Goal: Task Accomplishment & Management: Manage account settings

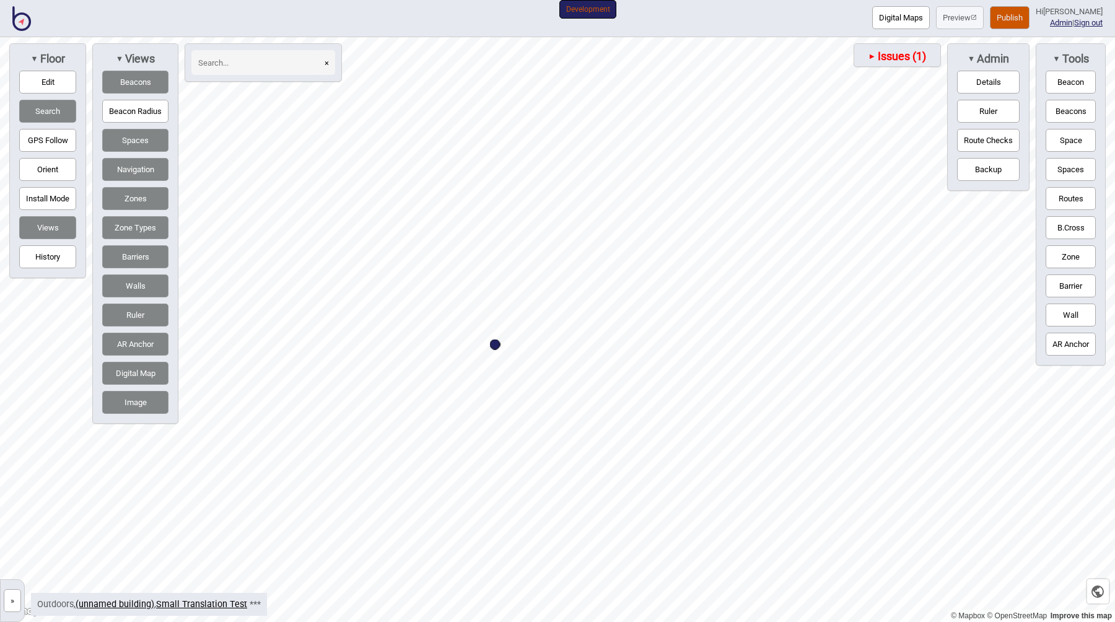
click at [909, 51] on span "Issues (1)" at bounding box center [901, 57] width 50 height 14
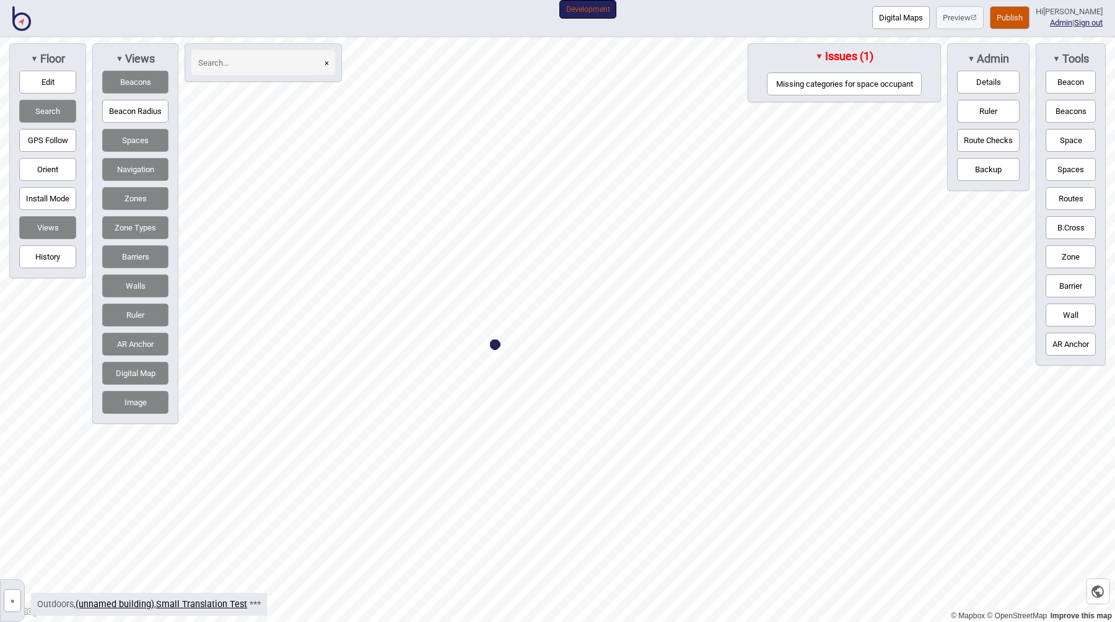
click at [848, 90] on button "Missing categories for space occupant" at bounding box center [844, 83] width 155 height 23
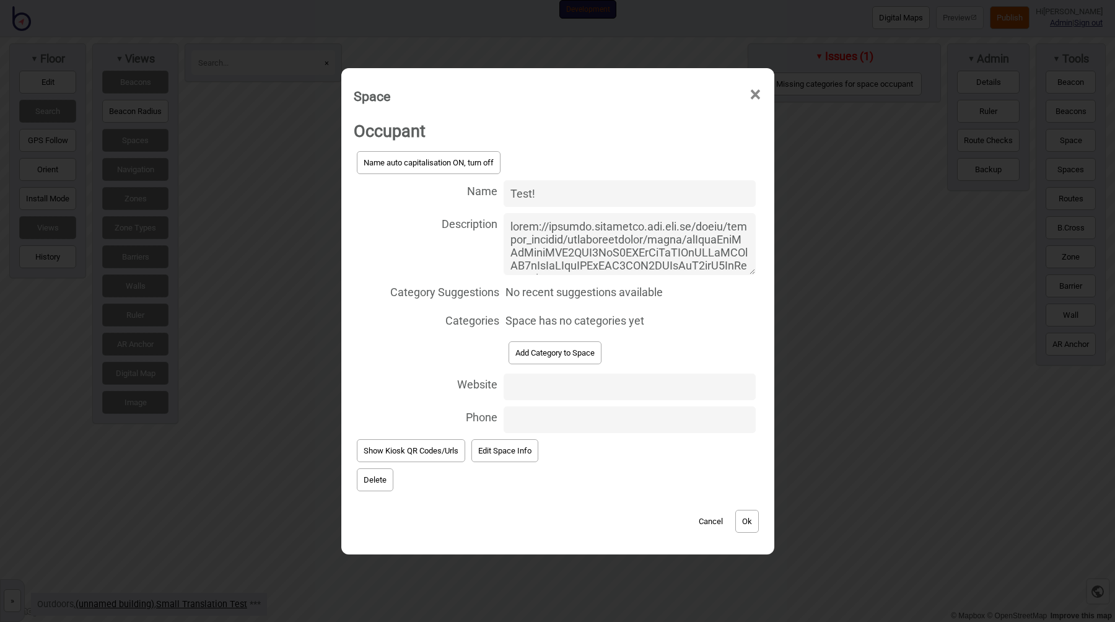
click at [549, 355] on button "Add Category to Space" at bounding box center [554, 352] width 93 height 23
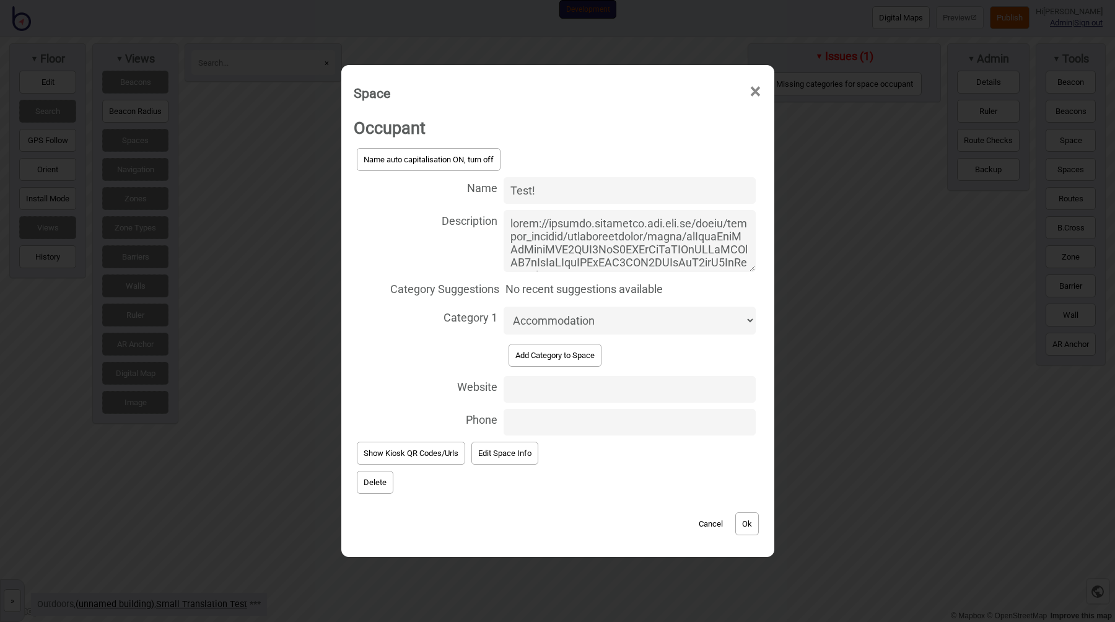
click at [744, 520] on button "Ok" at bounding box center [747, 523] width 24 height 23
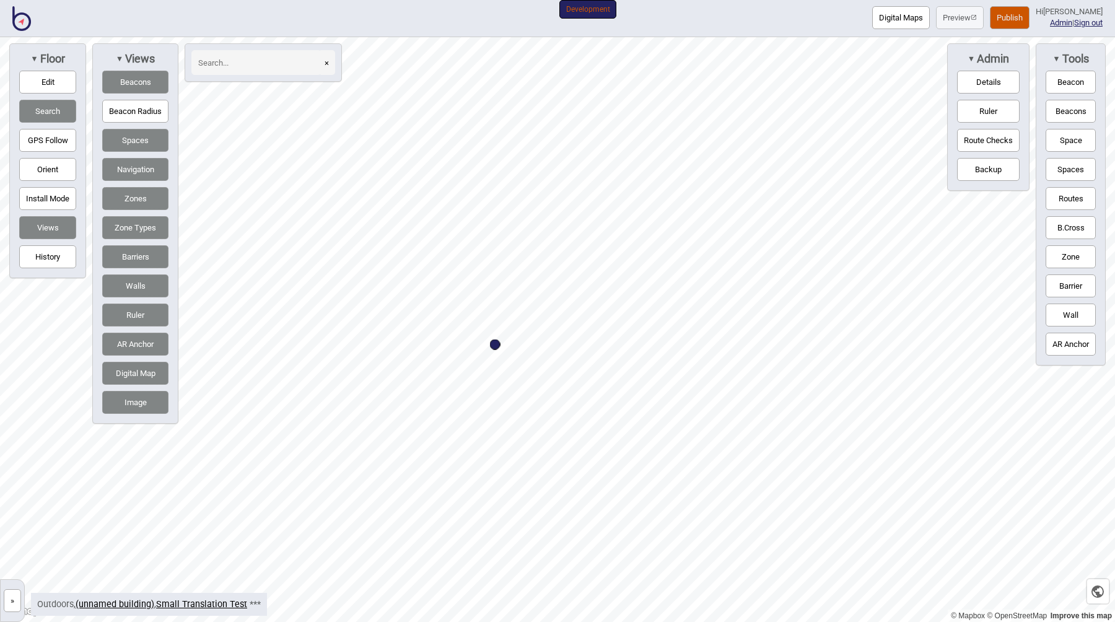
click at [1005, 20] on button "Publish" at bounding box center [1010, 17] width 40 height 23
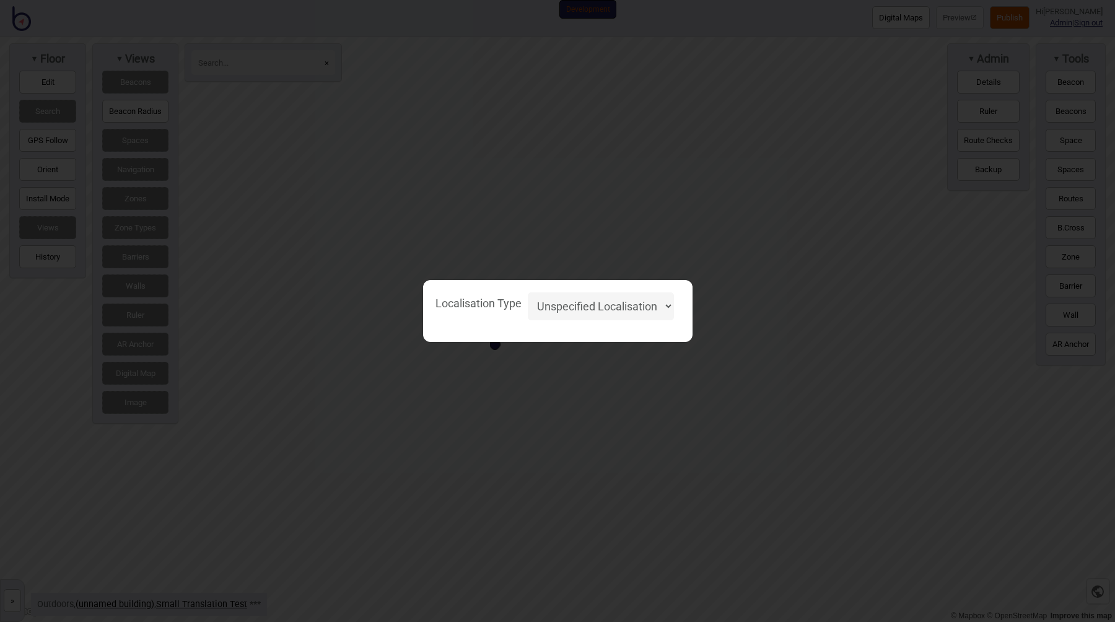
click at [607, 297] on select "Unspecified Localisation Beacons Hyperlocal None" at bounding box center [601, 306] width 146 height 28
click at [528, 292] on select "Unspecified Localisation Beacons Hyperlocal None" at bounding box center [601, 306] width 146 height 28
select select "Unspecified"
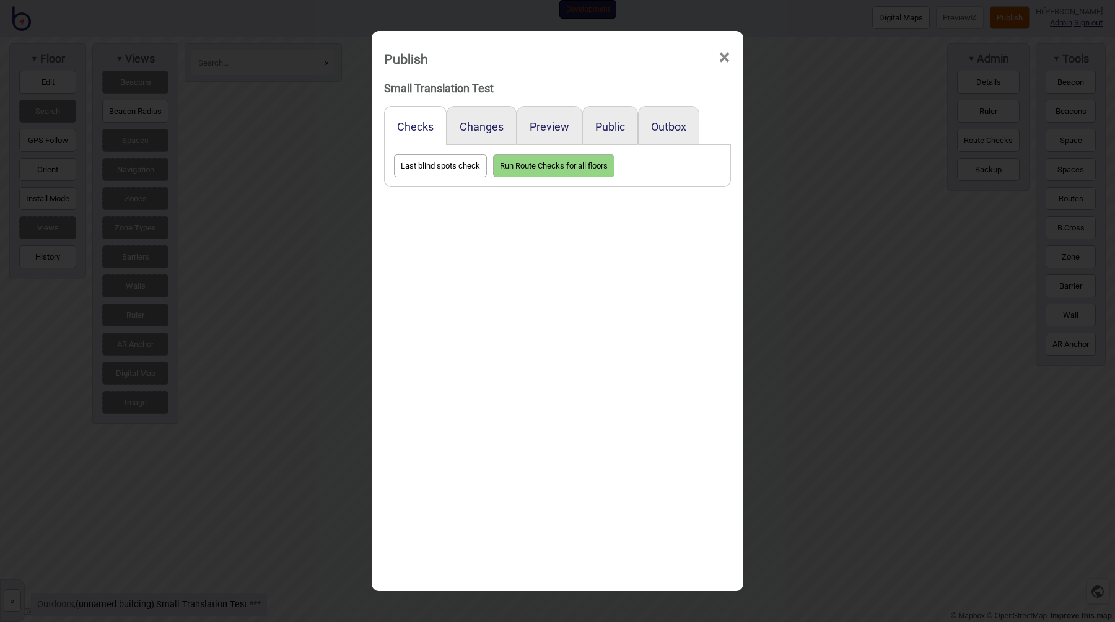
click at [624, 294] on div "Publish × Small Translation Test Checks Changes Preview Public Outbox Last blin…" at bounding box center [558, 311] width 372 height 560
click at [826, 276] on div "Publish × Small Translation Test Checks Changes Preview Public Outbox Last blin…" at bounding box center [557, 311] width 1115 height 622
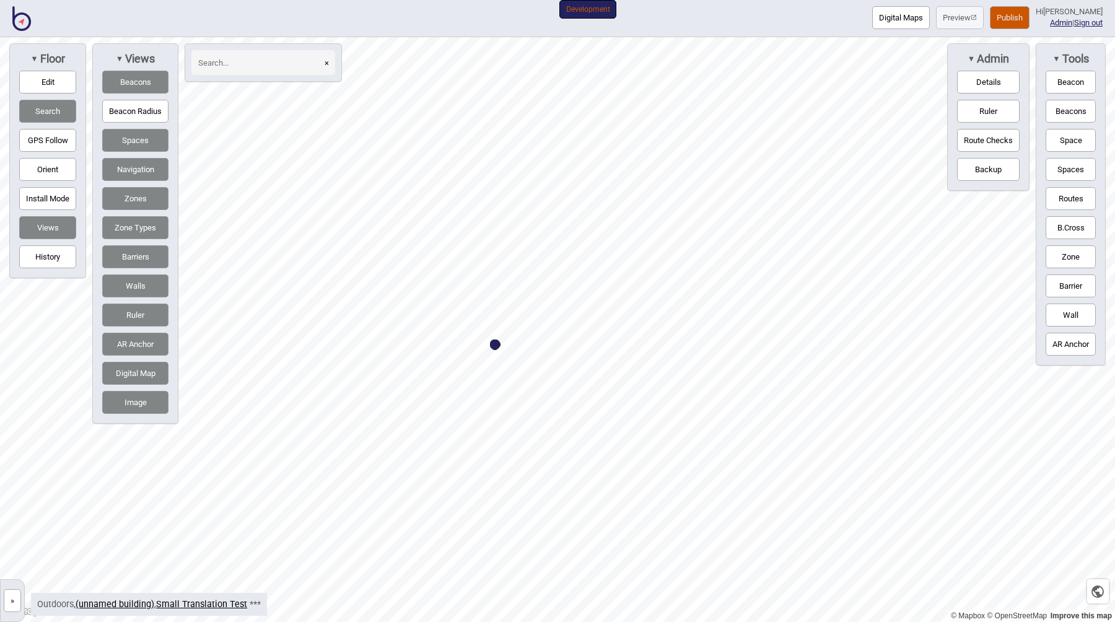
click at [1021, 20] on button "Publish" at bounding box center [1010, 17] width 40 height 23
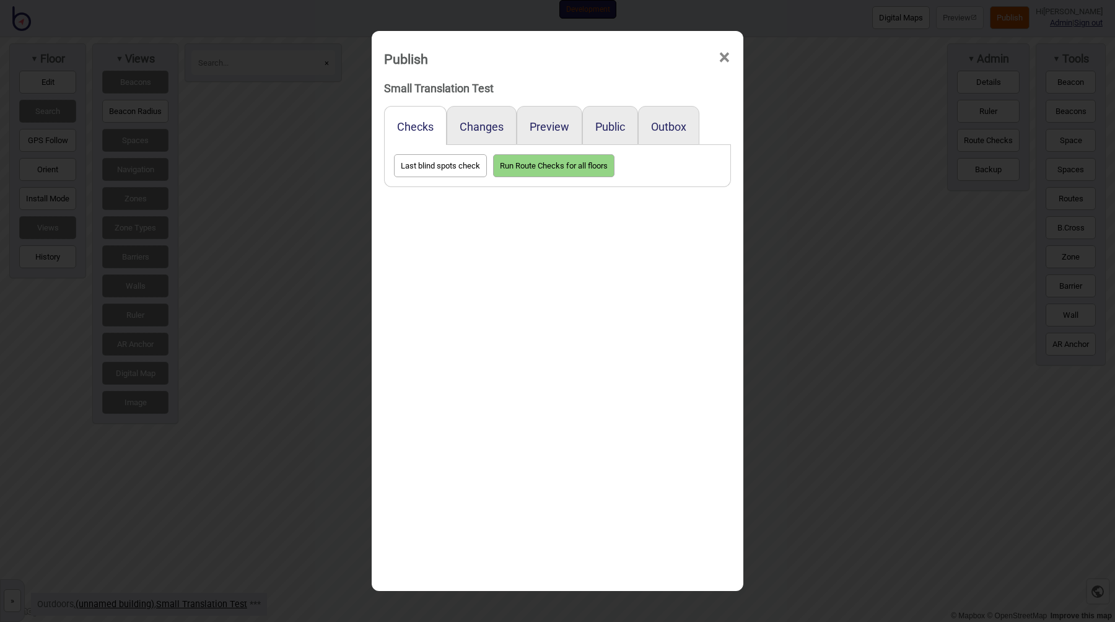
click at [569, 126] on div "Preview" at bounding box center [550, 125] width 66 height 39
drag, startPoint x: 541, startPoint y: 127, endPoint x: 541, endPoint y: 141, distance: 14.3
click at [541, 126] on button "Preview" at bounding box center [550, 126] width 40 height 13
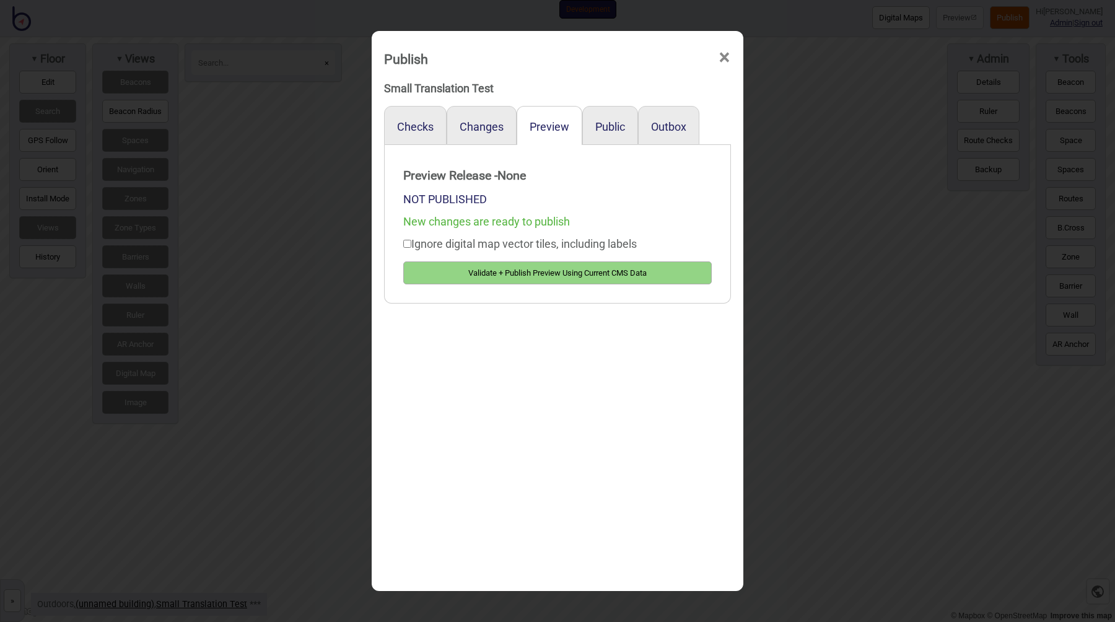
click at [496, 276] on button "Validate + Publish Preview Using Current CMS Data" at bounding box center [557, 272] width 308 height 23
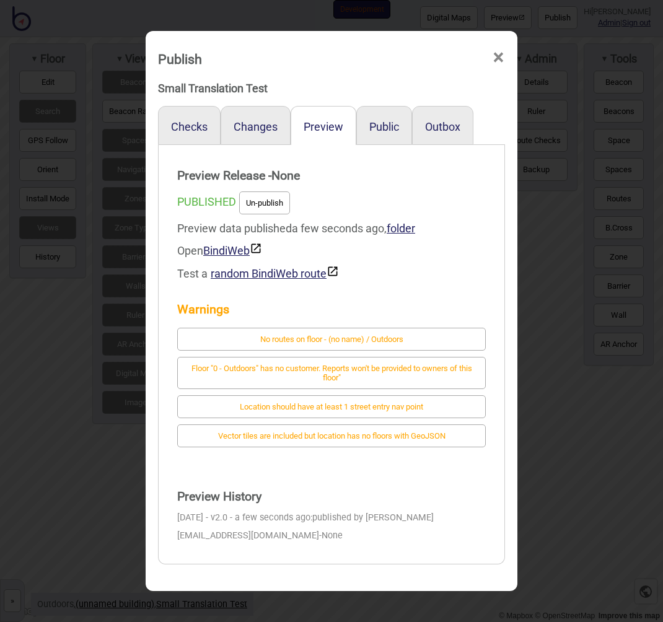
click at [633, 202] on div "Publish × Small Translation Test Checks Changes Preview Public Outbox Preview R…" at bounding box center [331, 311] width 663 height 622
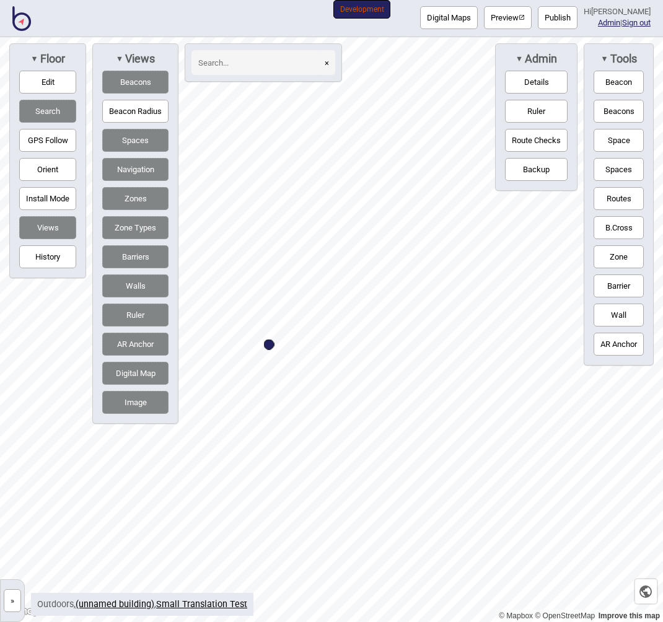
click at [564, 23] on button "Publish" at bounding box center [558, 17] width 40 height 23
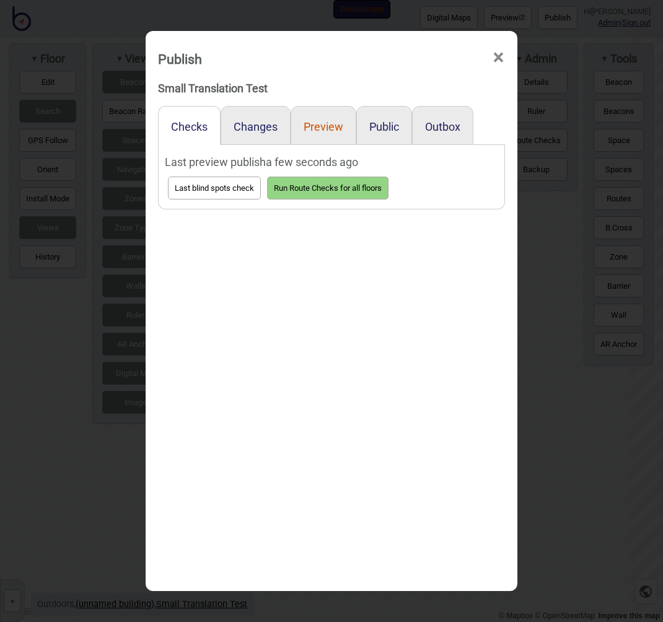
click at [337, 128] on button "Preview" at bounding box center [323, 126] width 40 height 13
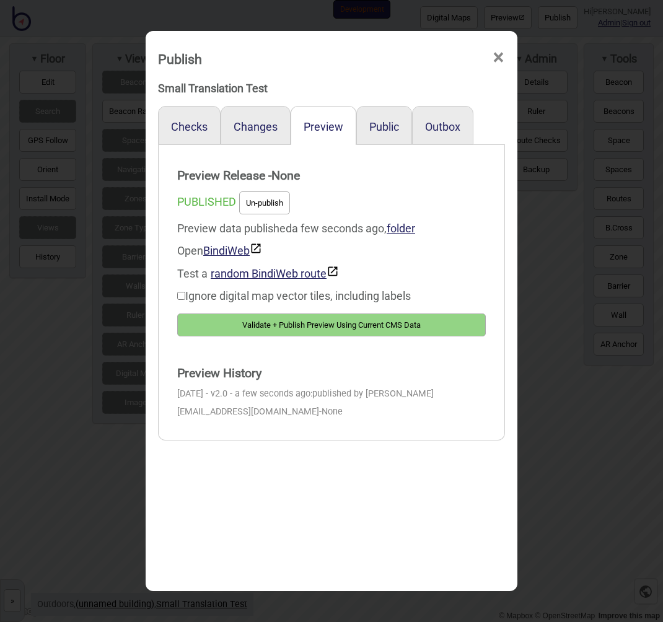
click at [294, 326] on button "Validate + Publish Preview Using Current CMS Data" at bounding box center [331, 324] width 308 height 23
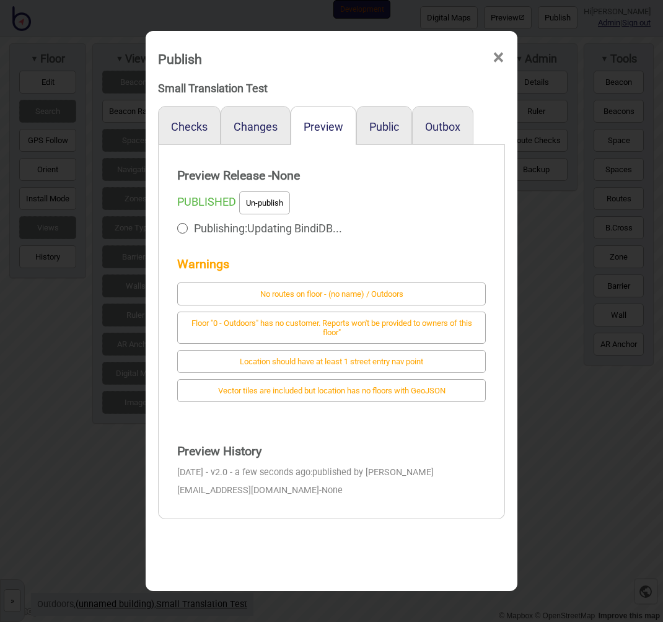
click at [596, 299] on div "Publish × Small Translation Test Checks Changes Preview Public Outbox Preview R…" at bounding box center [331, 311] width 663 height 622
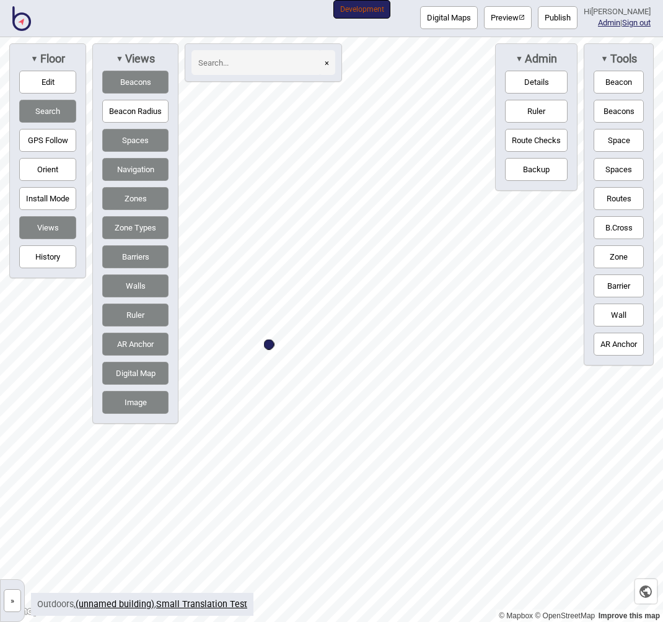
click at [12, 601] on button "»" at bounding box center [12, 600] width 17 height 23
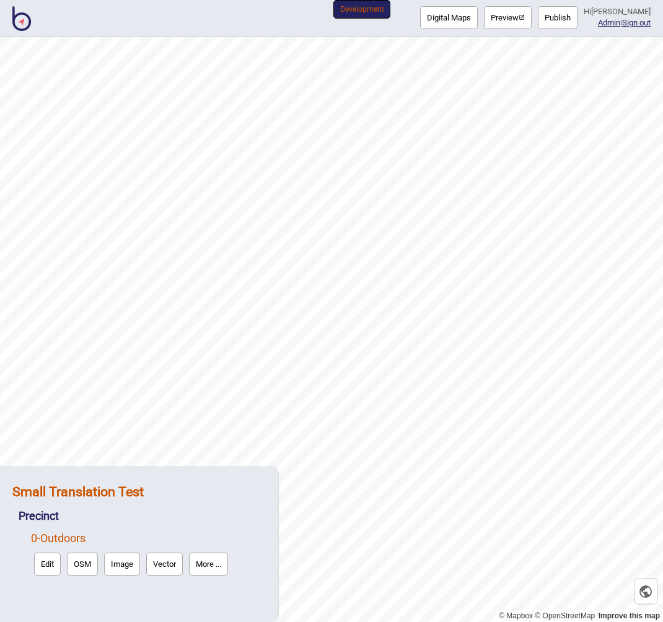
click at [132, 488] on strong "Small Translation Test" at bounding box center [77, 491] width 131 height 15
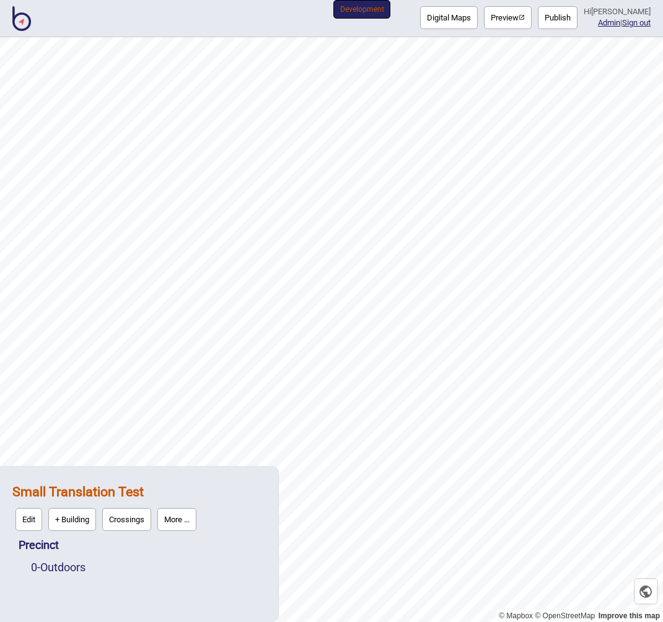
click at [183, 520] on button "More ..." at bounding box center [176, 519] width 39 height 23
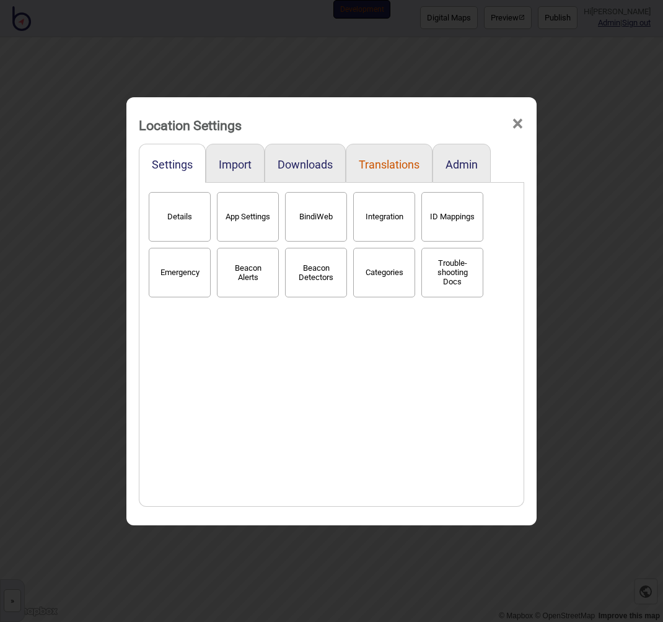
click at [396, 159] on button "Translations" at bounding box center [389, 164] width 61 height 13
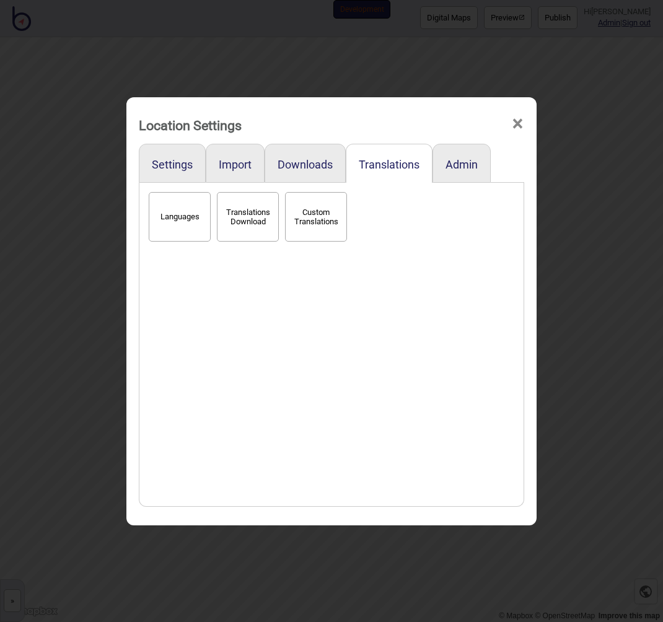
click at [182, 225] on button "Languages" at bounding box center [180, 217] width 62 height 50
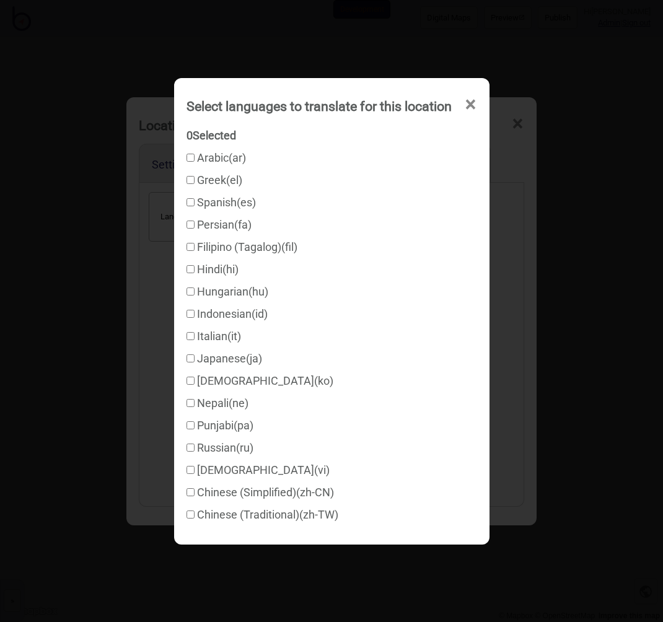
click at [213, 180] on label "Greek ( el )" at bounding box center [214, 179] width 56 height 13
click at [194, 180] on input "Greek ( el )" at bounding box center [190, 180] width 8 height 8
checkbox input "true"
click at [539, 264] on div "Select languages to translate for this location × 1 Selected Greek Arabic ( ar …" at bounding box center [331, 311] width 663 height 622
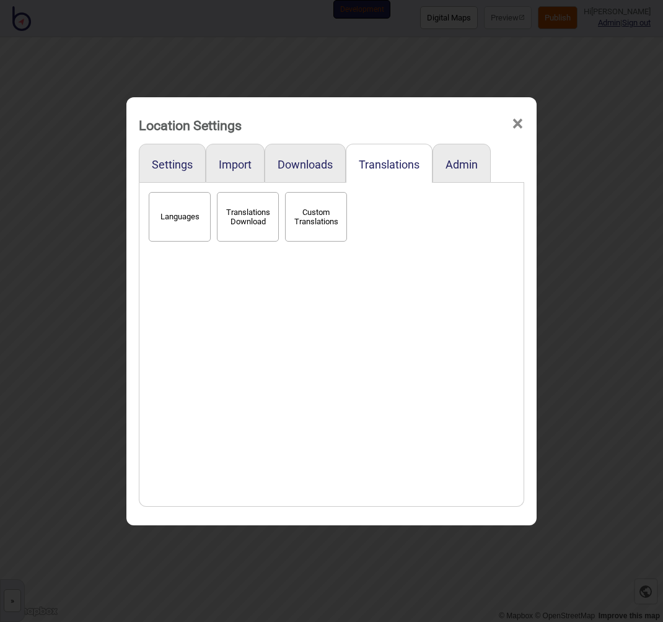
click at [586, 219] on div "Location Settings × Settings Import Downloads Translations Admin Languages Tran…" at bounding box center [331, 311] width 663 height 622
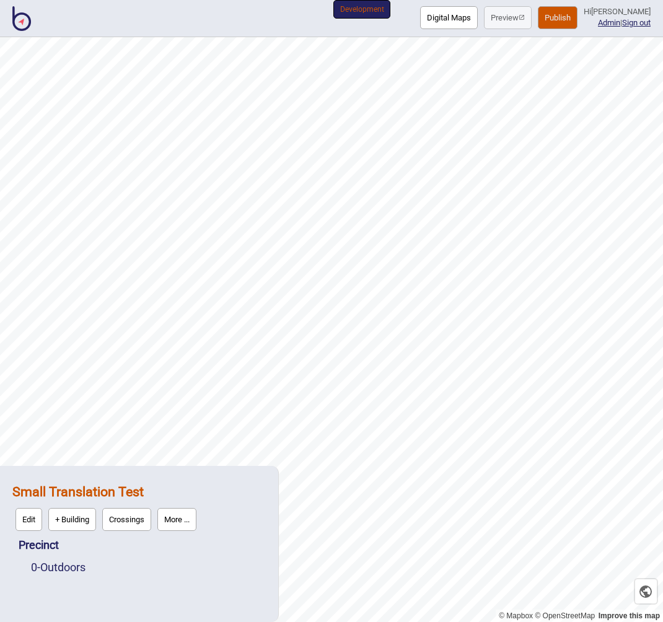
click at [556, 23] on button "Publish" at bounding box center [558, 17] width 40 height 23
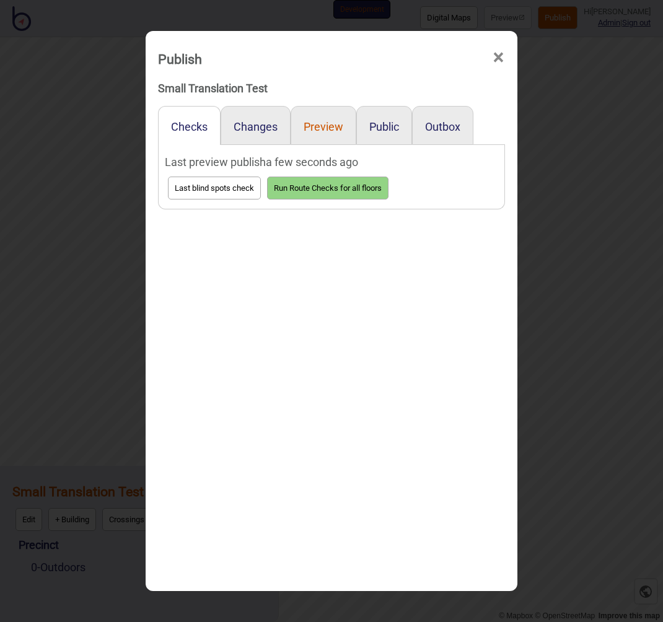
click at [329, 126] on button "Preview" at bounding box center [323, 126] width 40 height 13
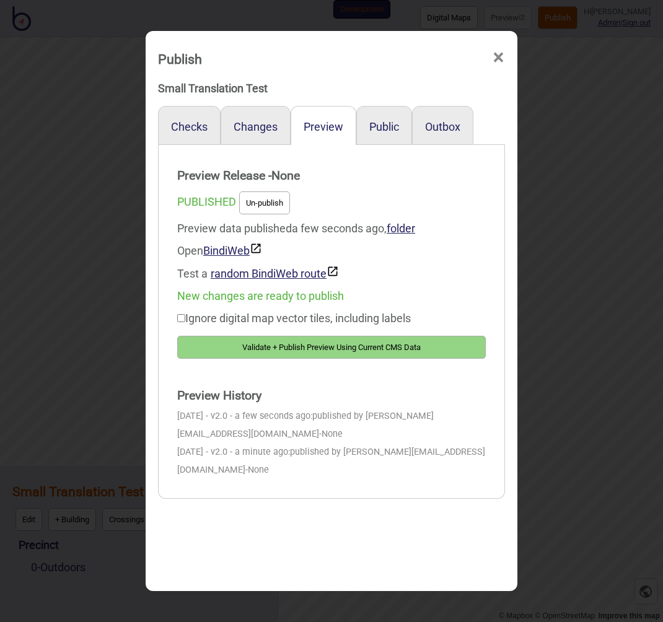
click at [326, 349] on button "Validate + Publish Preview Using Current CMS Data" at bounding box center [331, 347] width 308 height 23
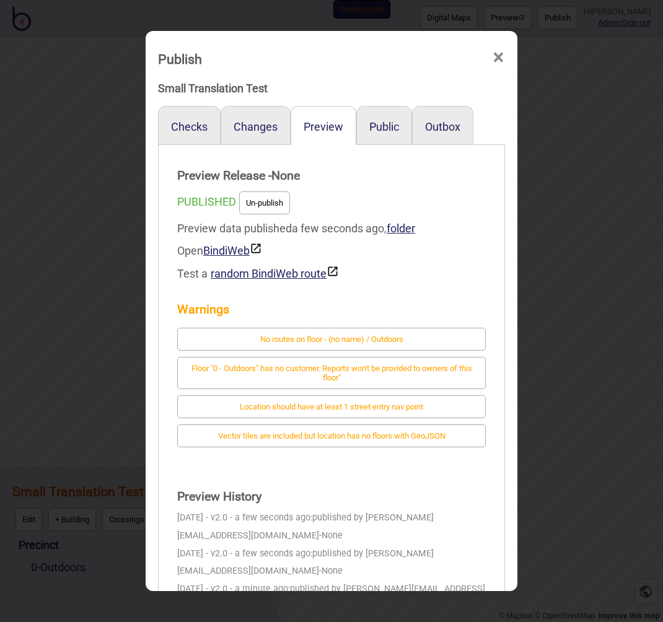
click at [398, 290] on div "Warnings No routes on floor - (no name) / Outdoors Floor "0 - Outdoors" has no …" at bounding box center [331, 372] width 308 height 175
click at [546, 163] on div "Publish × Small Translation Test Checks Changes Preview Public Outbox Preview R…" at bounding box center [331, 311] width 663 height 622
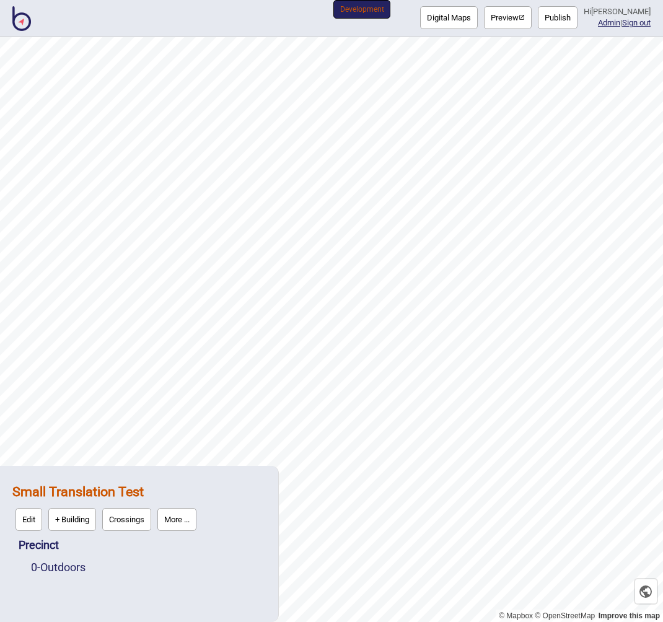
click at [556, 15] on button "Publish" at bounding box center [558, 17] width 40 height 23
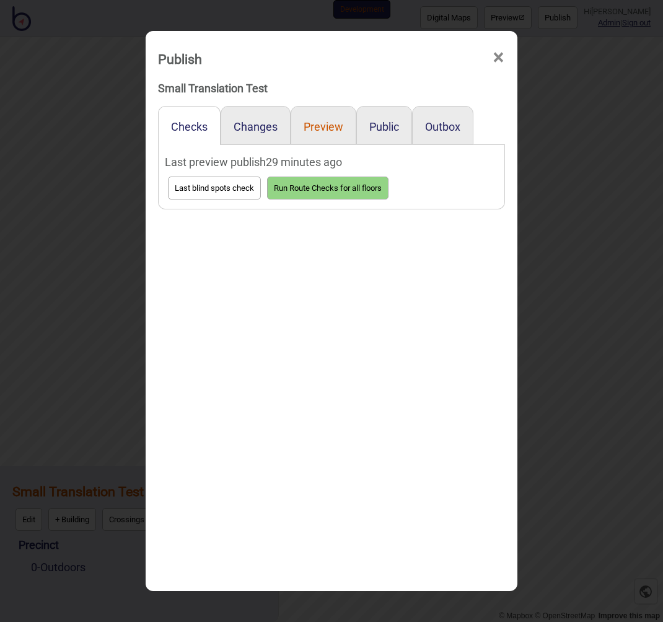
click at [308, 128] on button "Preview" at bounding box center [323, 126] width 40 height 13
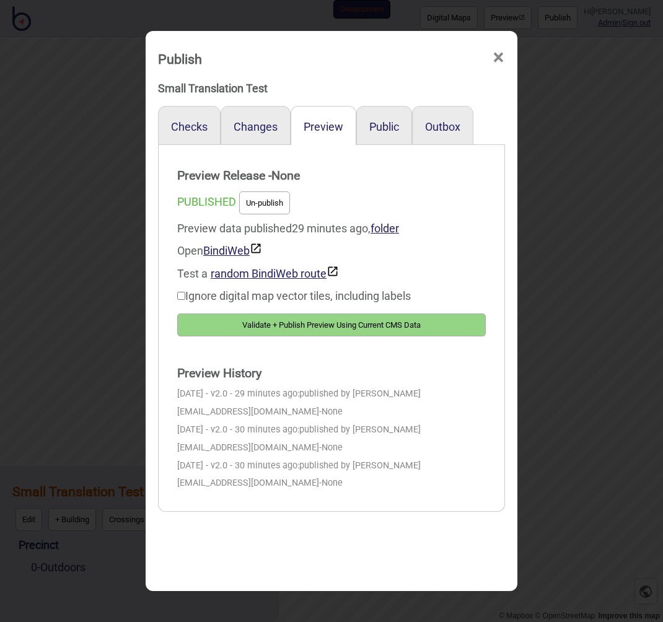
click at [308, 330] on button "Validate + Publish Preview Using Current CMS Data" at bounding box center [331, 324] width 308 height 23
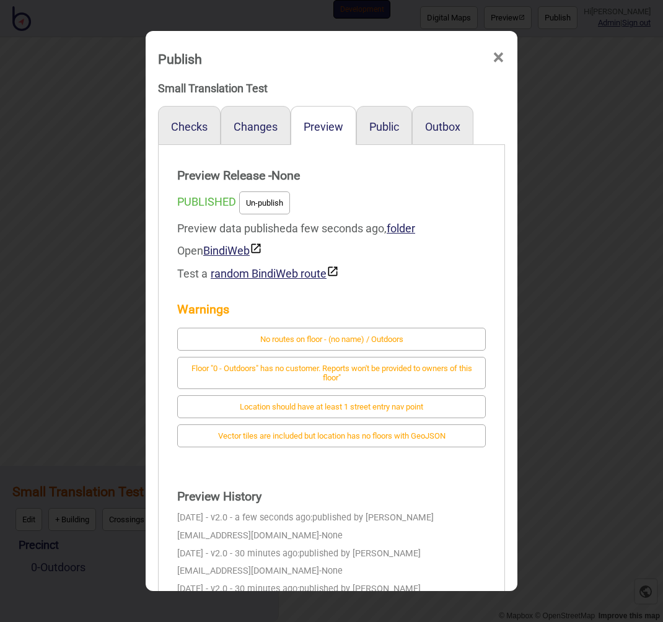
click at [546, 274] on div "Publish × Small Translation Test Checks Changes Preview Public Outbox Preview R…" at bounding box center [331, 311] width 663 height 622
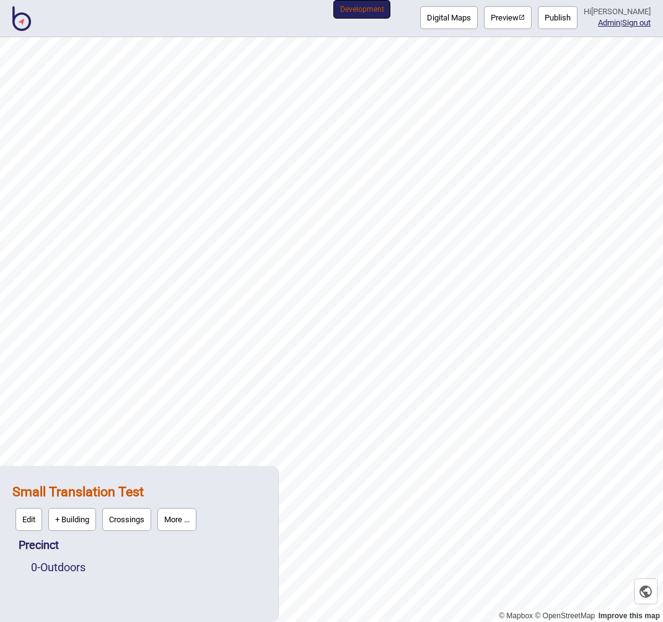
click at [512, 23] on button "Preview" at bounding box center [508, 17] width 48 height 23
click at [560, 13] on button "Publish" at bounding box center [558, 17] width 40 height 23
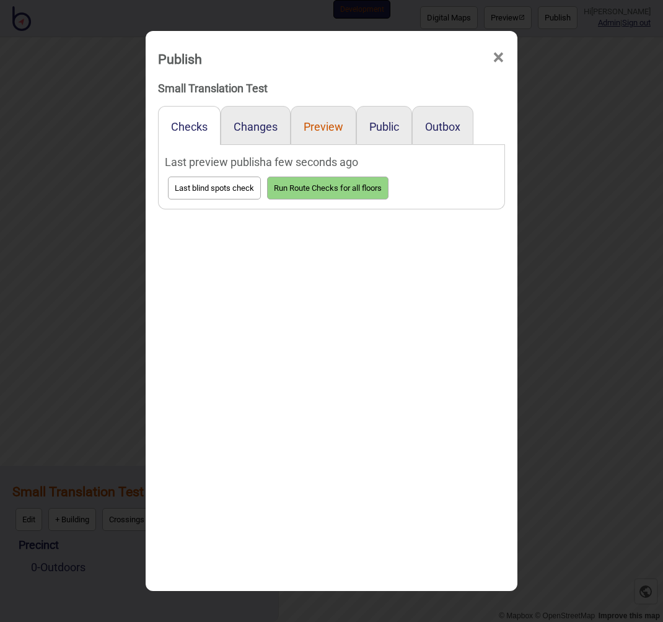
click at [323, 133] on button "Preview" at bounding box center [323, 126] width 40 height 13
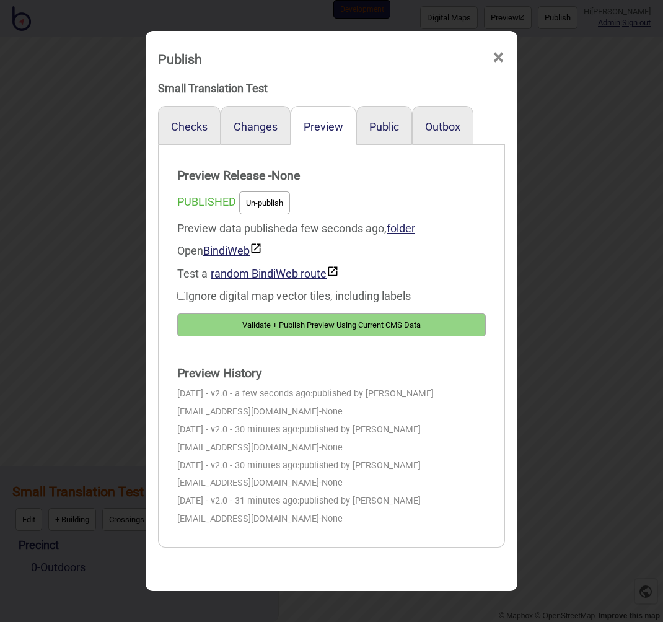
click at [292, 321] on button "Validate + Publish Preview Using Current CMS Data" at bounding box center [331, 324] width 308 height 23
